Goal: Task Accomplishment & Management: Manage account settings

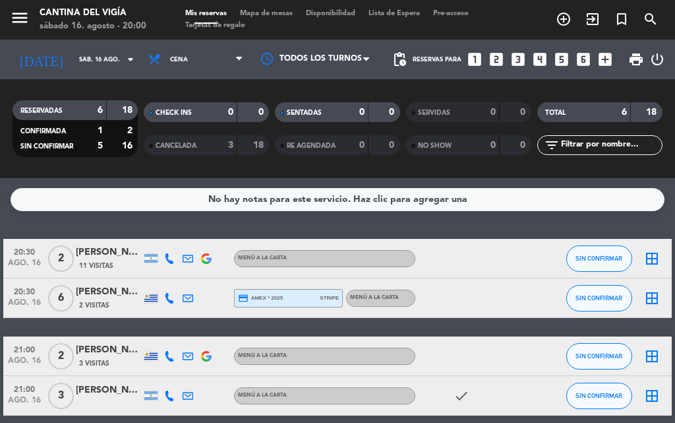
click at [468, 293] on div at bounding box center [470, 297] width 111 height 39
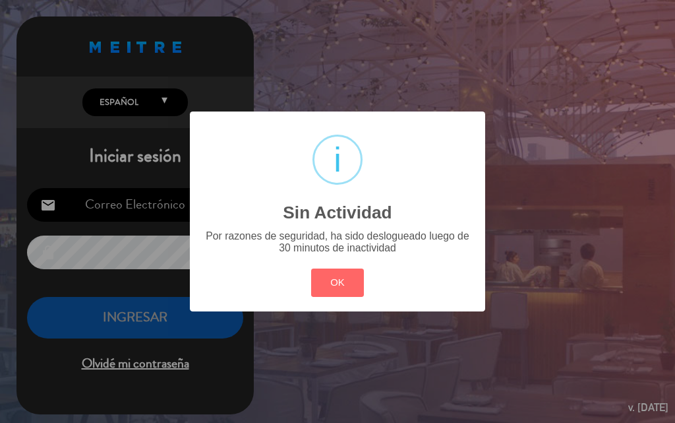
type input "[EMAIL_ADDRESS][DOMAIN_NAME]"
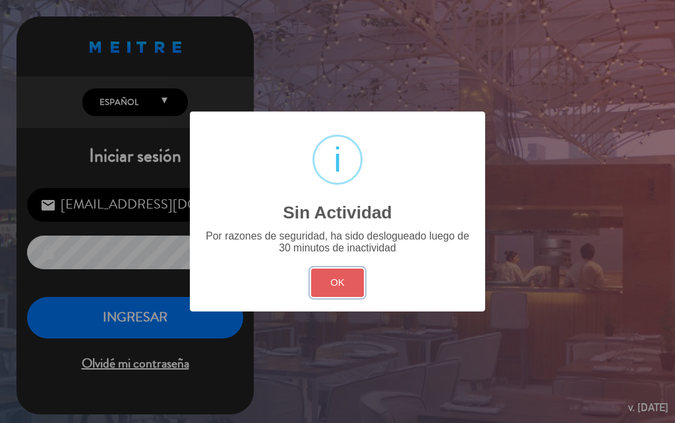
click at [342, 291] on button "OK" at bounding box center [337, 282] width 53 height 28
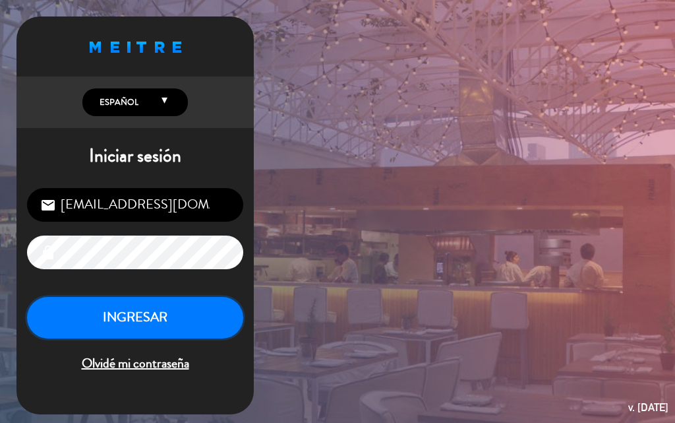
click at [160, 318] on button "INGRESAR" at bounding box center [135, 318] width 216 height 42
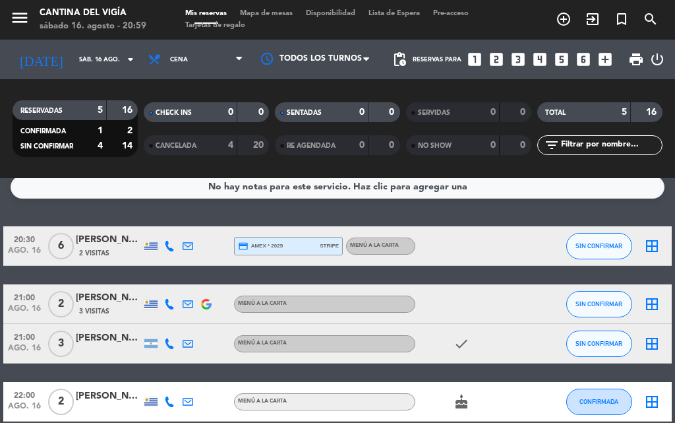
scroll to position [14, 0]
